Goal: Task Accomplishment & Management: Use online tool/utility

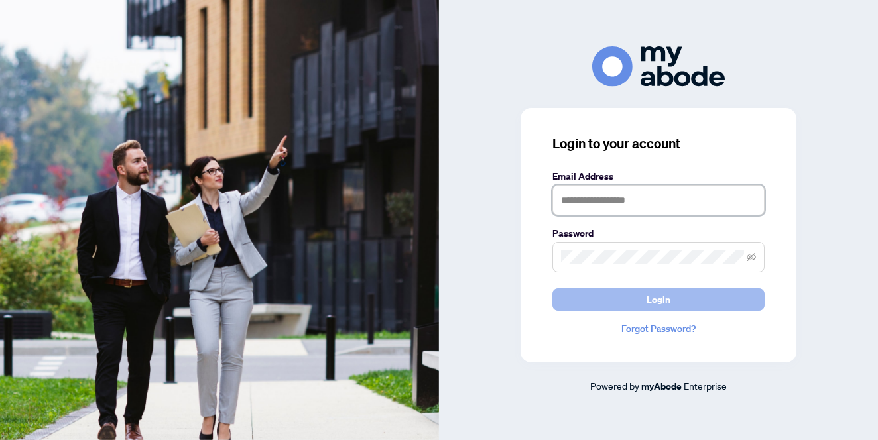
type input "**********"
click at [663, 303] on span "Login" at bounding box center [659, 299] width 24 height 21
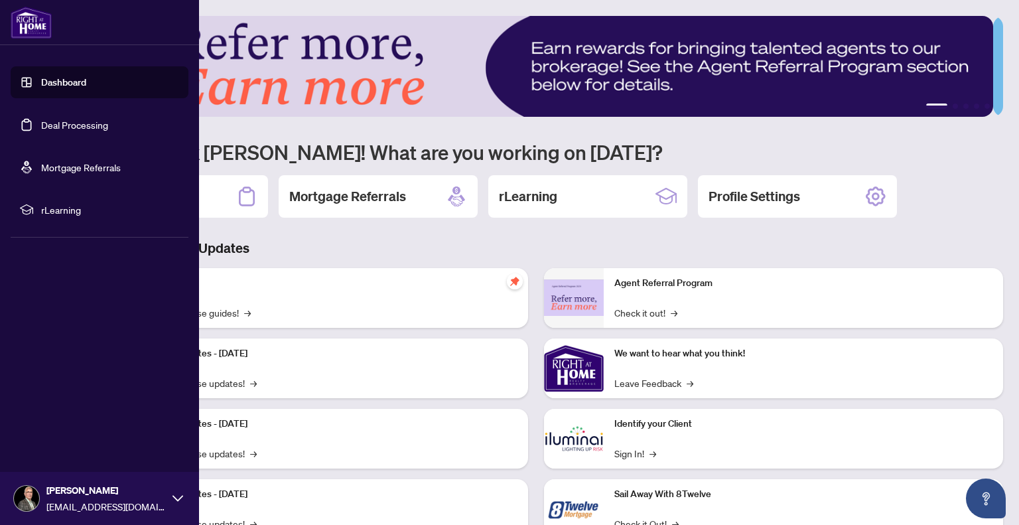
click at [55, 124] on link "Deal Processing" at bounding box center [74, 125] width 67 height 12
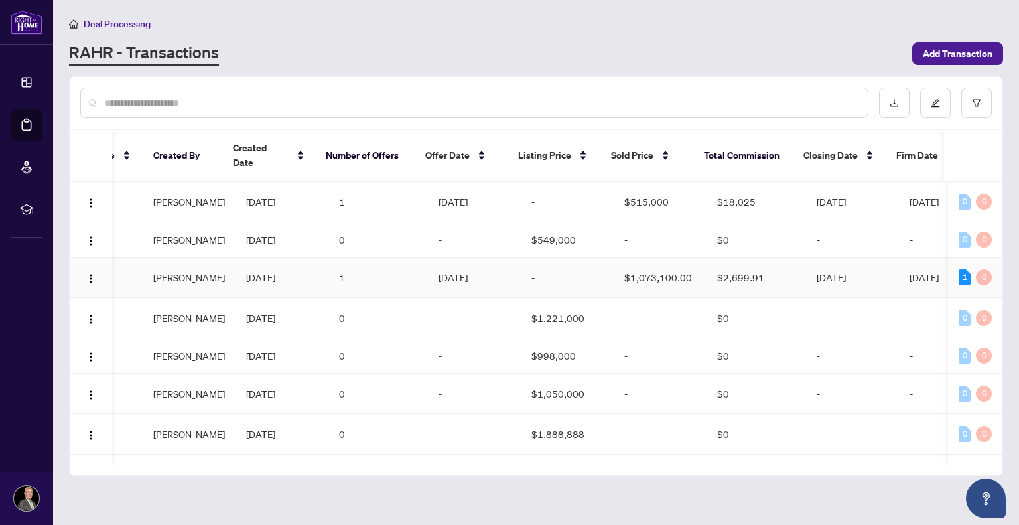
scroll to position [0, 904]
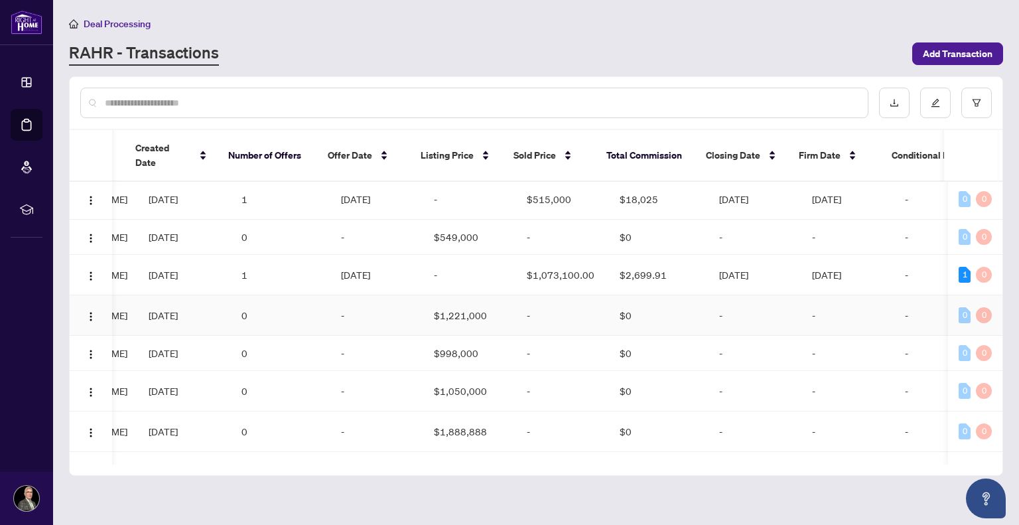
click at [520, 295] on td "-" at bounding box center [562, 315] width 93 height 40
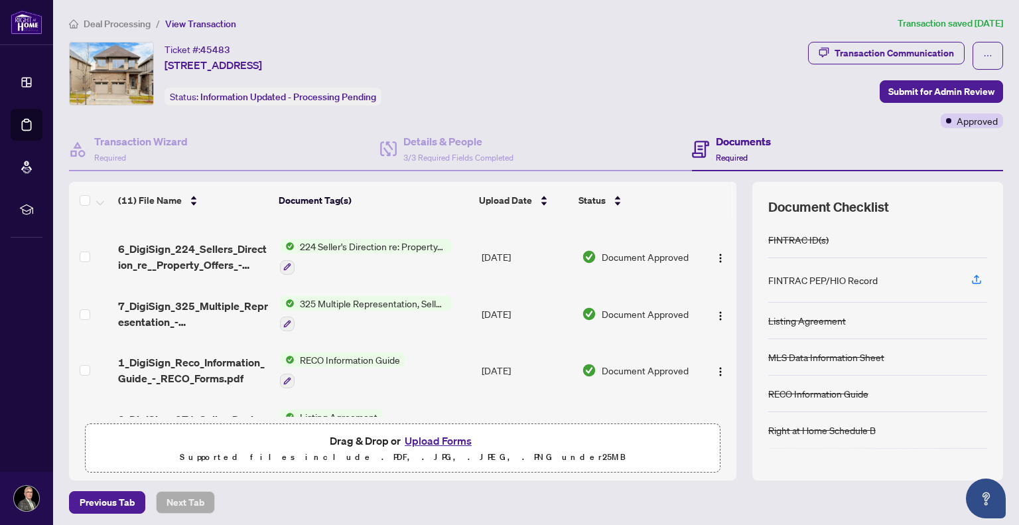
scroll to position [333, 0]
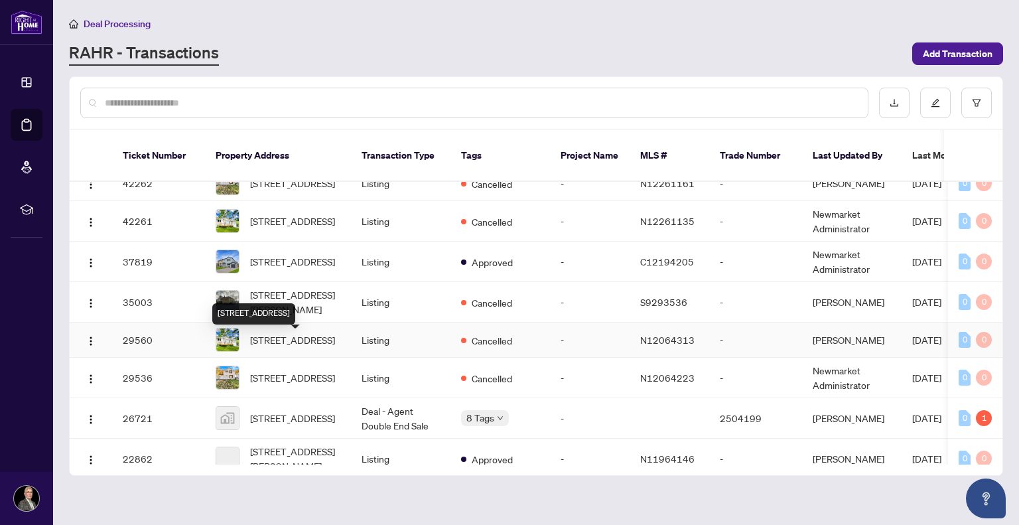
scroll to position [180, 0]
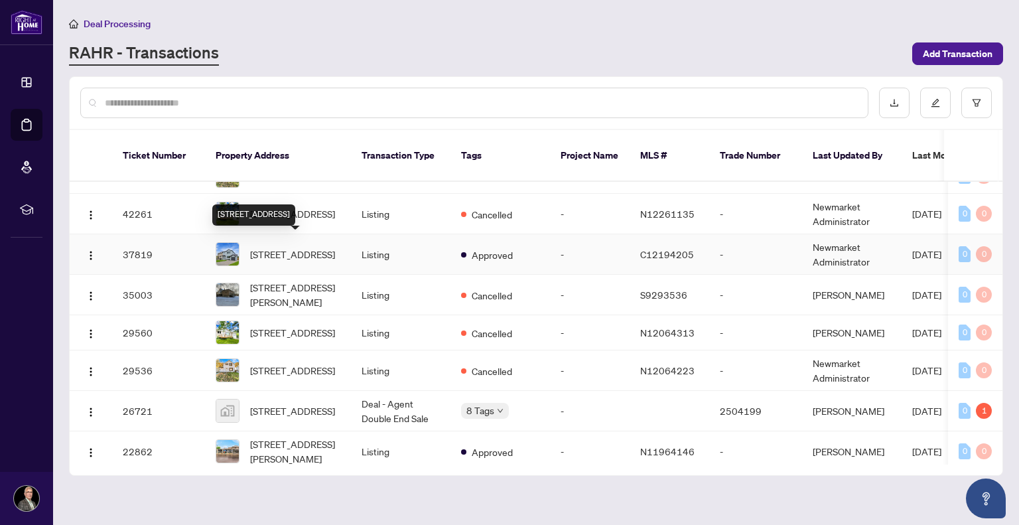
click at [289, 251] on span "[STREET_ADDRESS]" at bounding box center [292, 254] width 85 height 15
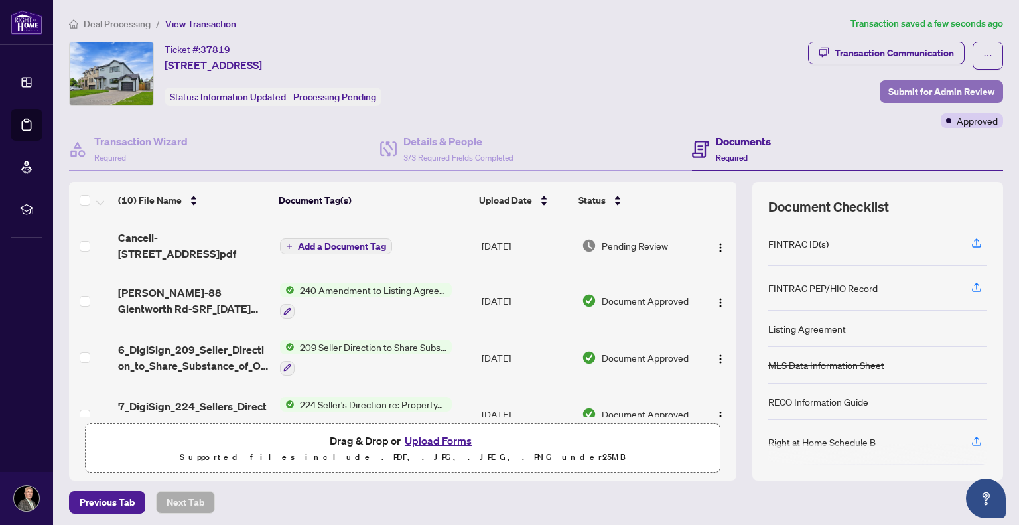
click at [878, 86] on span "Submit for Admin Review" at bounding box center [941, 91] width 106 height 21
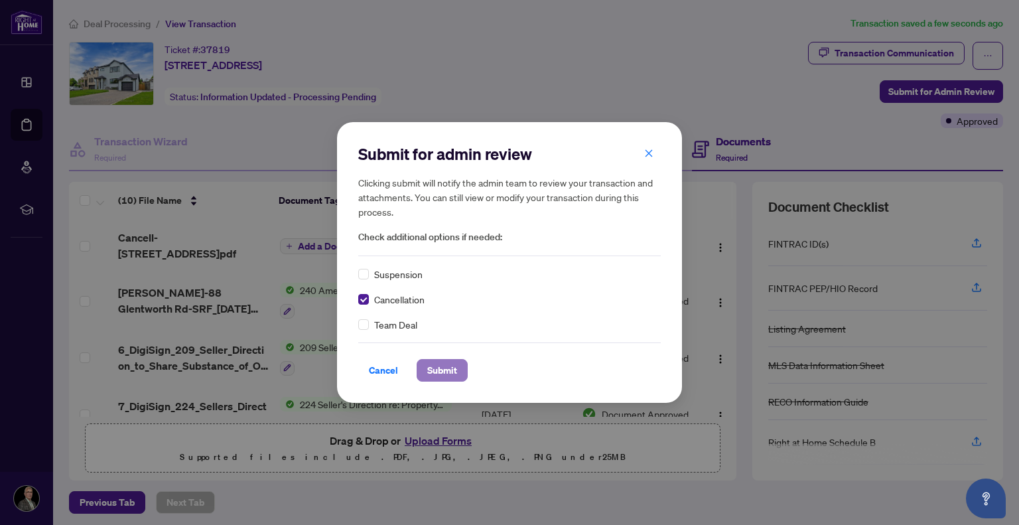
click at [435, 369] on span "Submit" at bounding box center [442, 370] width 30 height 21
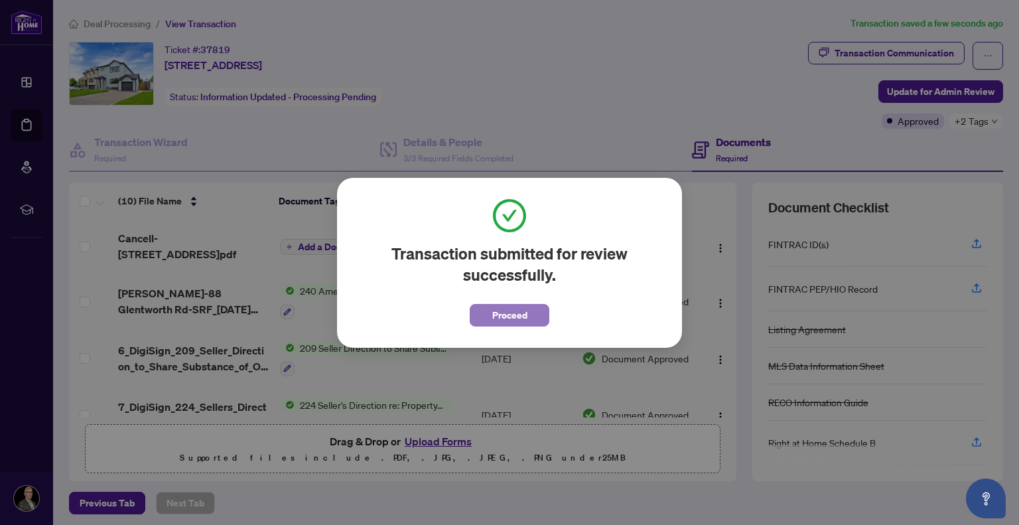
click at [503, 314] on span "Proceed" at bounding box center [509, 314] width 35 height 21
